Goal: Task Accomplishment & Management: Manage account settings

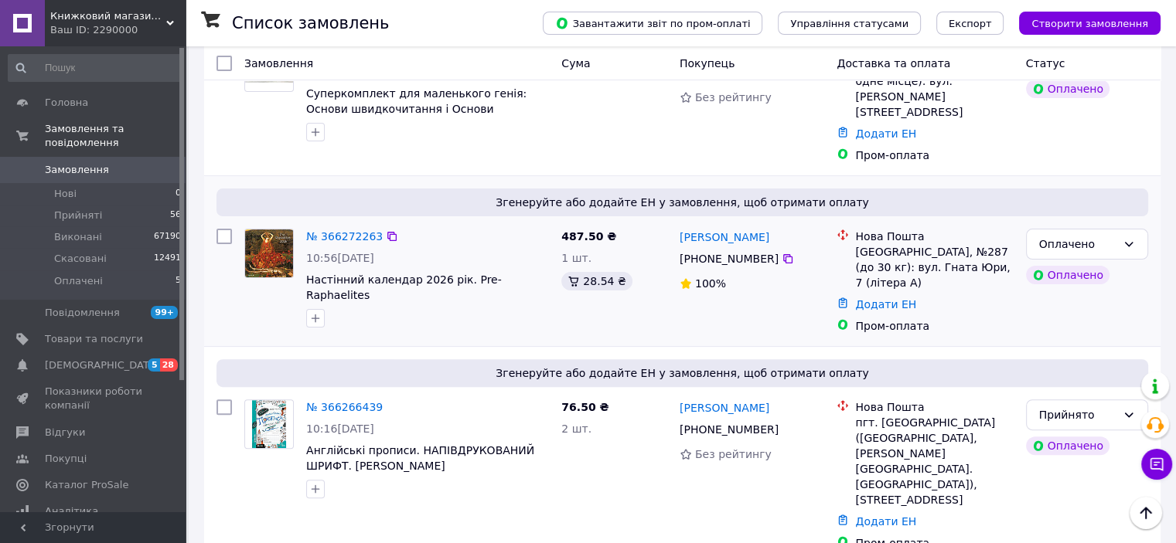
scroll to position [387, 0]
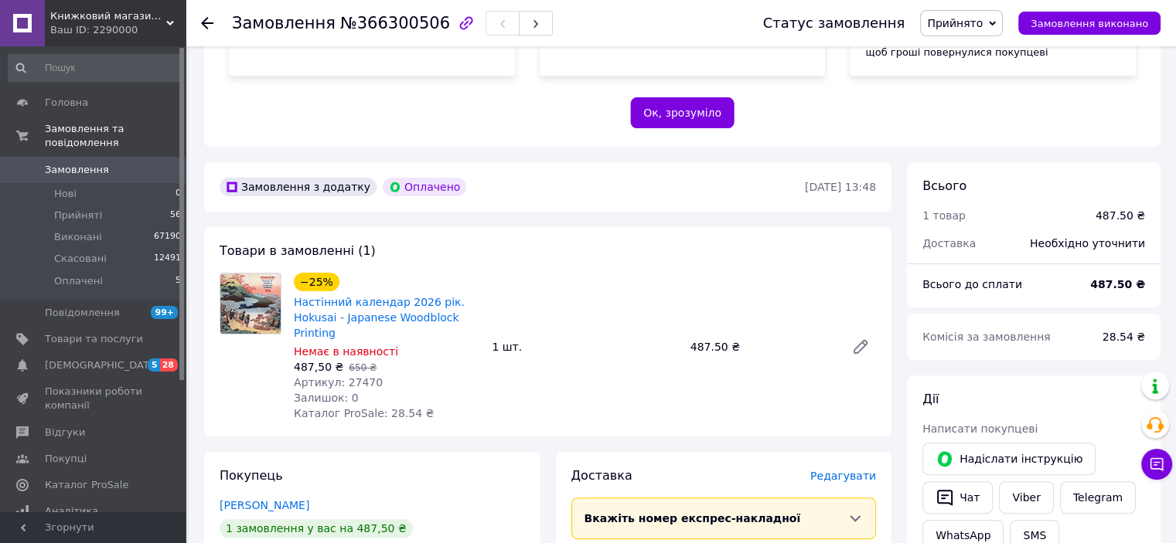
scroll to position [387, 0]
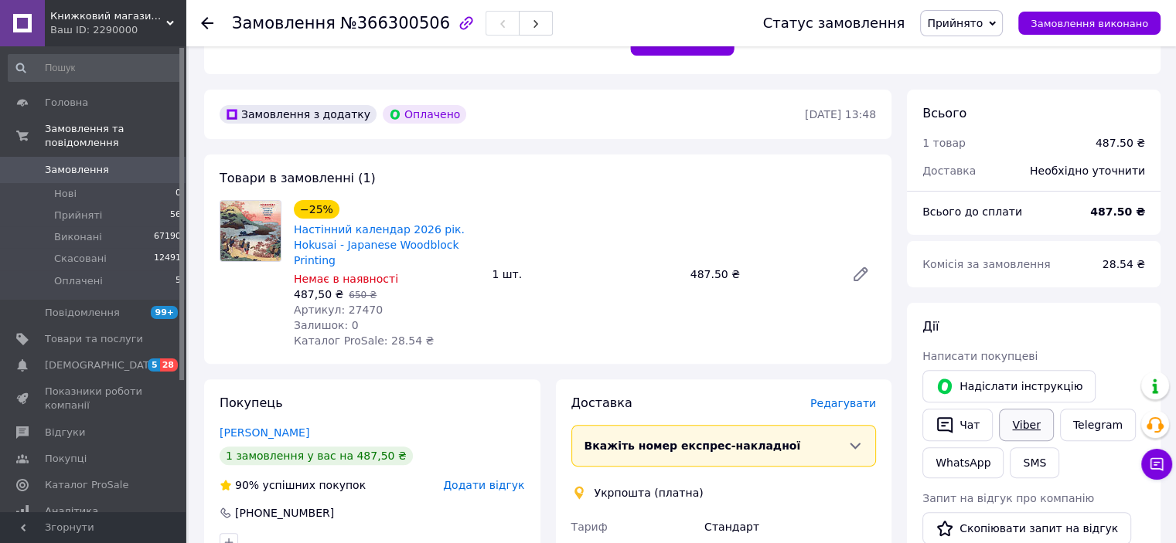
click at [1019, 430] on link "Viber" at bounding box center [1026, 425] width 54 height 32
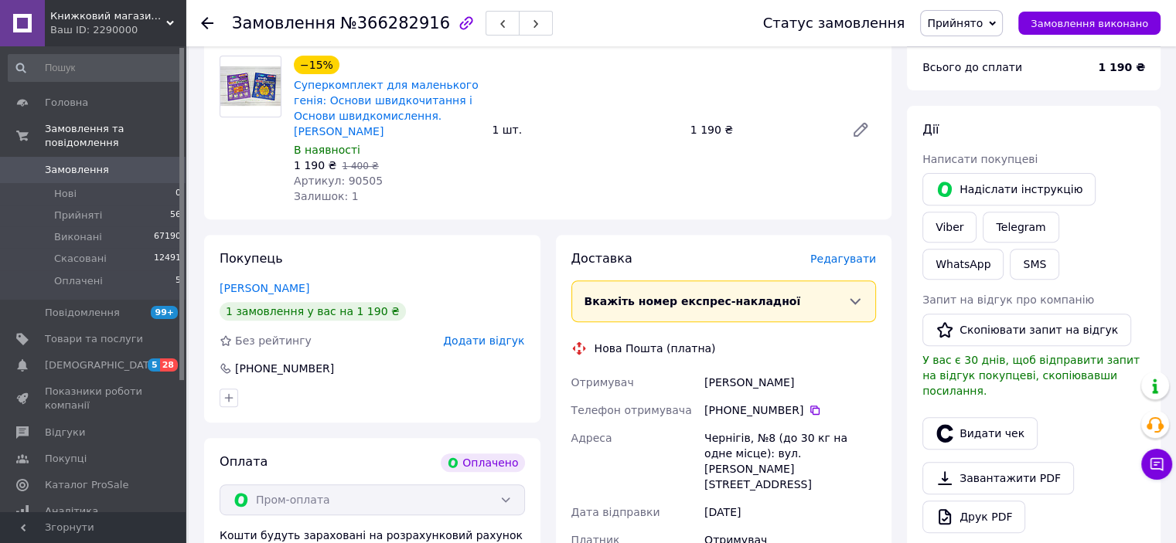
scroll to position [541, 0]
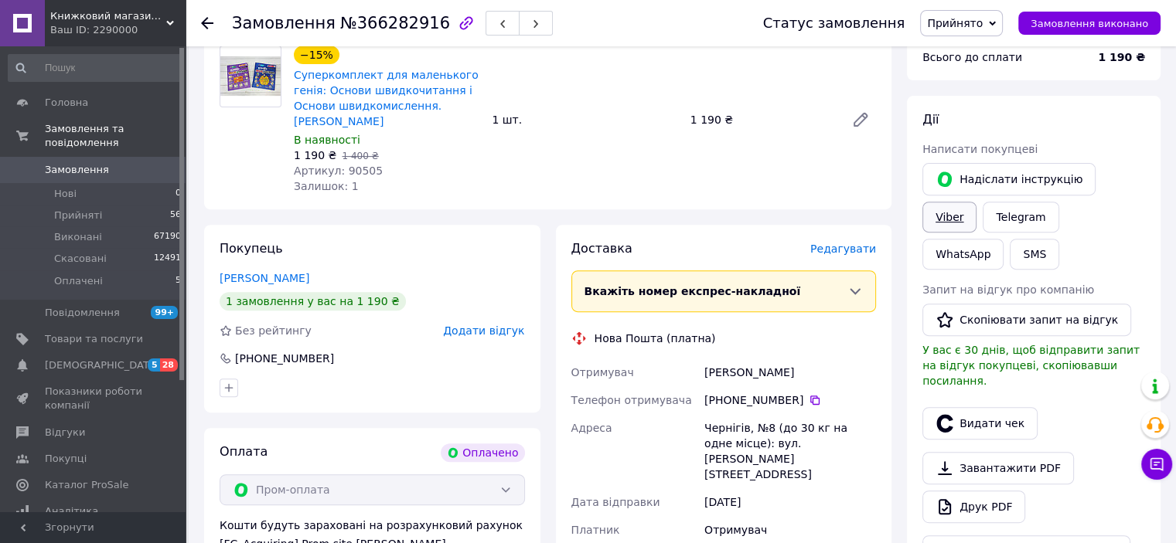
click at [976, 202] on link "Viber" at bounding box center [949, 217] width 54 height 31
click at [92, 163] on span "Замовлення" at bounding box center [77, 170] width 64 height 14
